Goal: Task Accomplishment & Management: Use online tool/utility

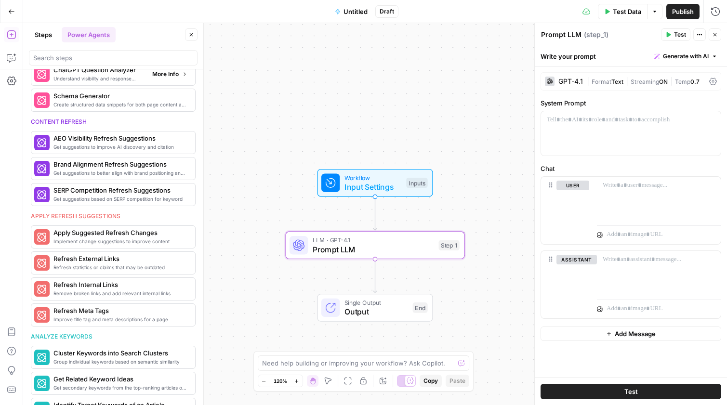
scroll to position [435, 0]
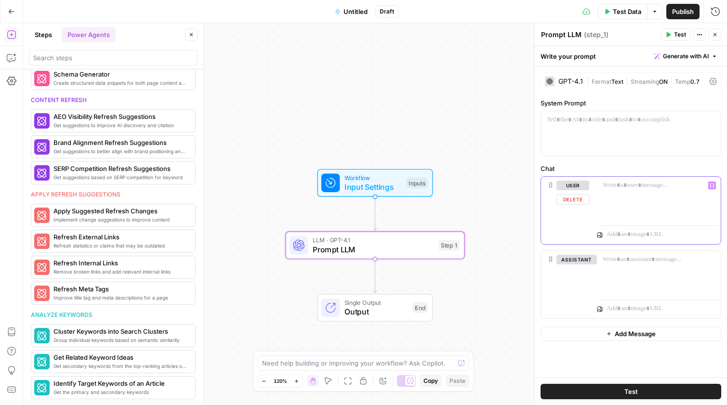
click at [617, 196] on div at bounding box center [659, 199] width 124 height 44
click at [612, 227] on div at bounding box center [659, 233] width 124 height 23
click at [612, 230] on p at bounding box center [654, 235] width 94 height 10
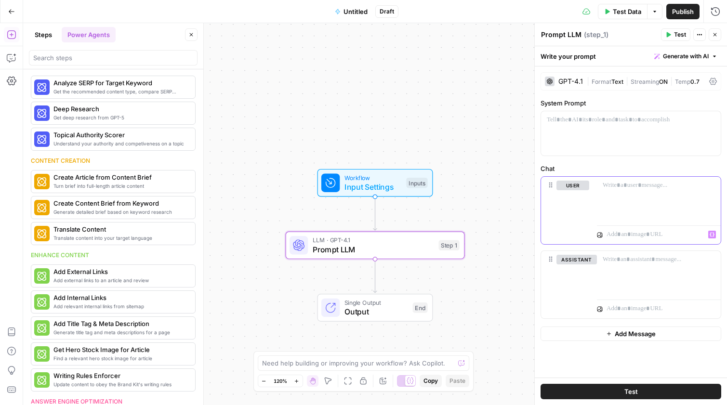
scroll to position [0, 0]
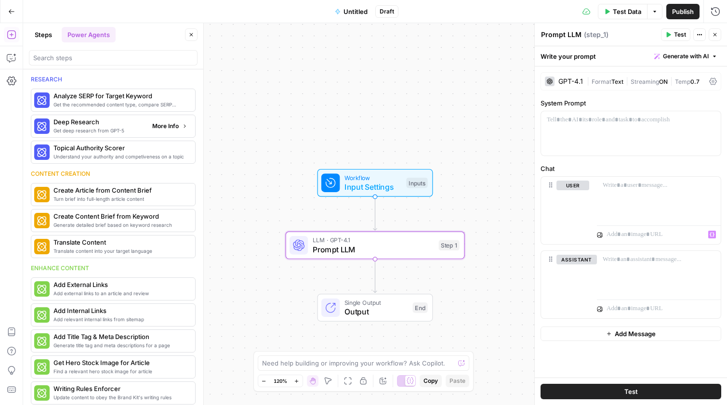
click at [171, 126] on span "More Info" at bounding box center [165, 126] width 26 height 9
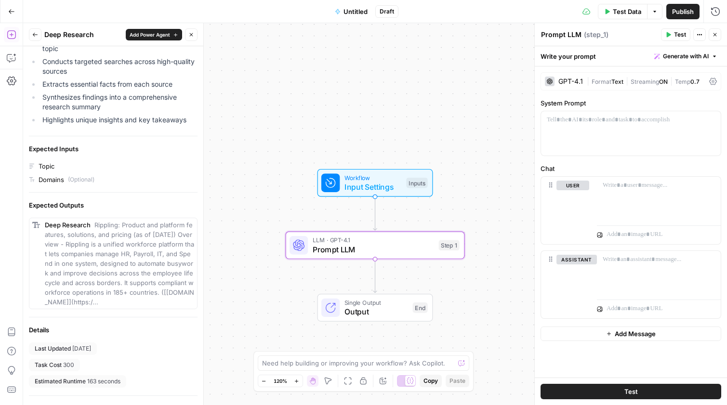
scroll to position [150, 0]
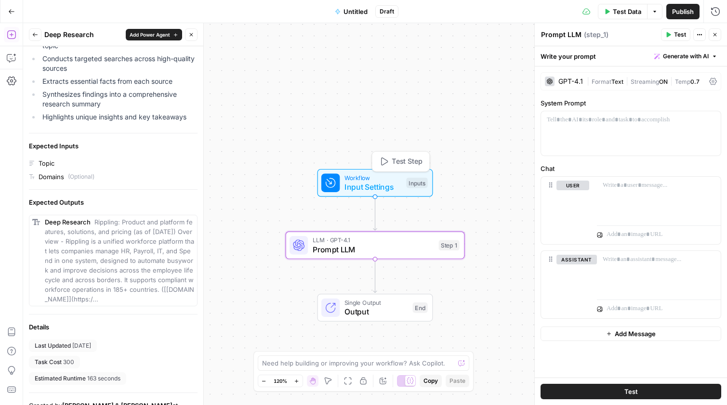
click at [408, 181] on div "Inputs" at bounding box center [416, 183] width 21 height 11
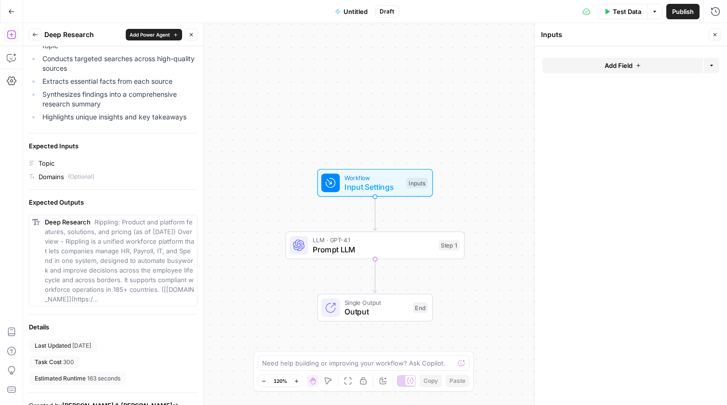
click at [640, 61] on button "Add Field" at bounding box center [622, 65] width 160 height 15
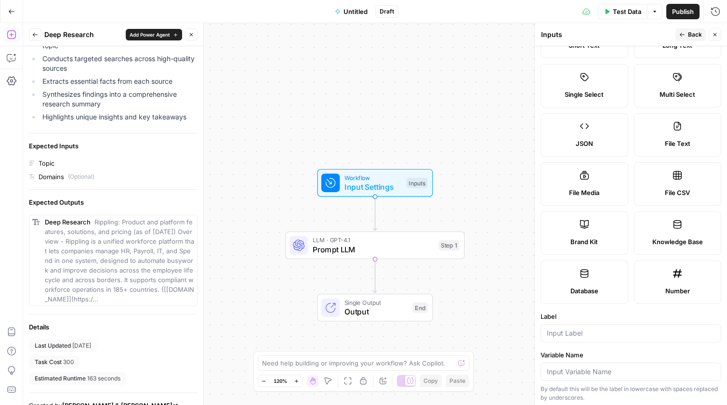
scroll to position [51, 0]
click at [569, 239] on div "Brand Kit" at bounding box center [584, 241] width 71 height 10
type input "Brand Kit"
type input "brand_kit"
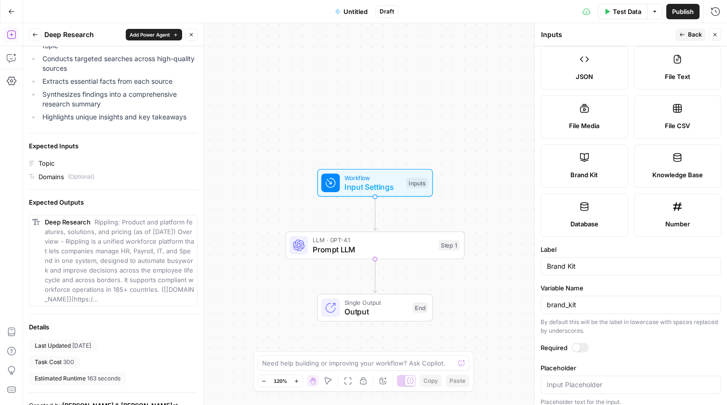
scroll to position [124, 0]
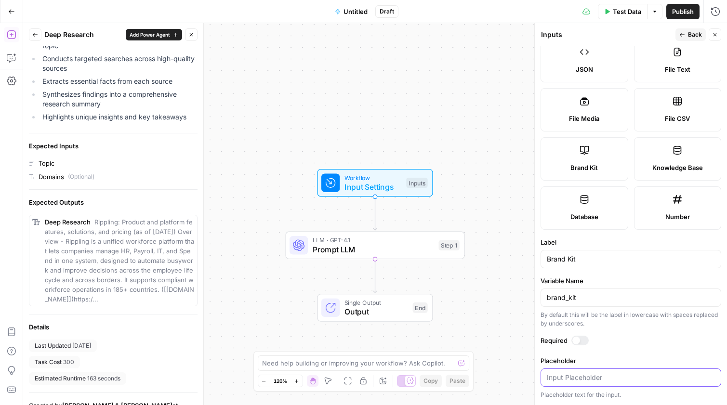
click at [583, 381] on input "Placeholder" at bounding box center [631, 378] width 168 height 10
click at [384, 310] on span "Output" at bounding box center [376, 312] width 64 height 12
